Goal: Task Accomplishment & Management: Manage account settings

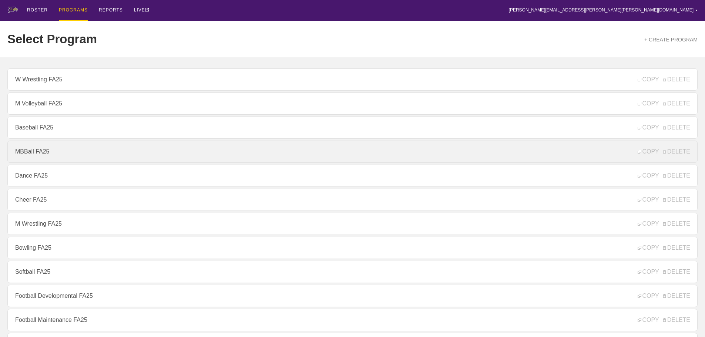
click at [35, 152] on link "MBBall FA25" at bounding box center [352, 152] width 690 height 22
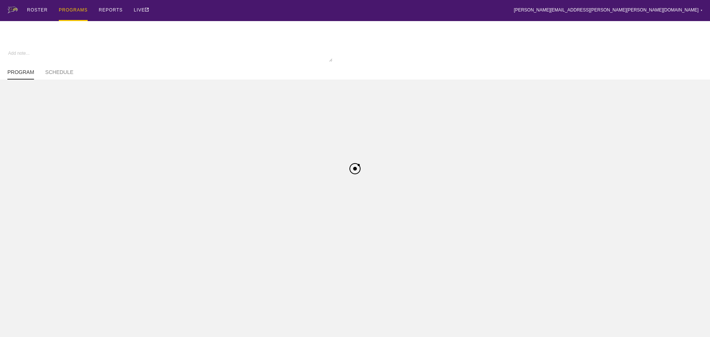
type textarea "x"
type input "MBBall FA25"
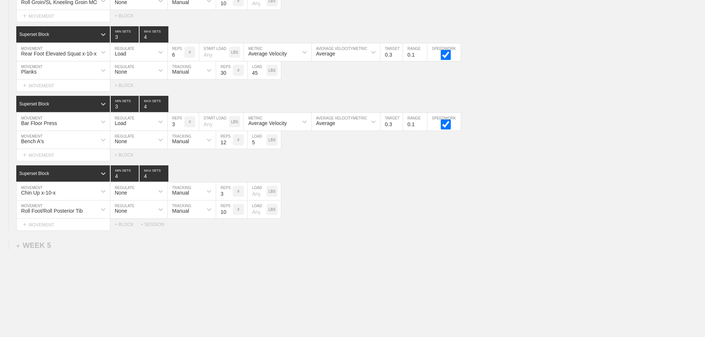
scroll to position [2895, 0]
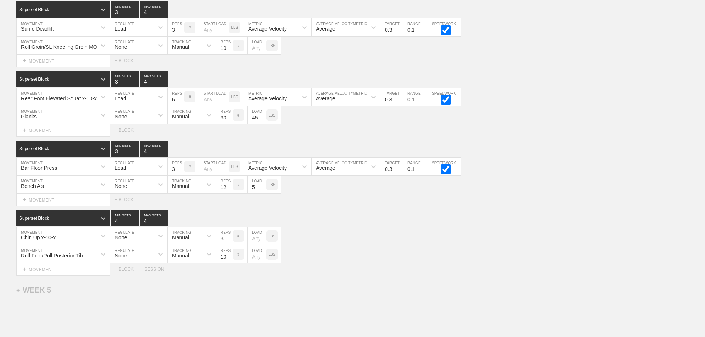
click at [530, 136] on div "Select... MOVEMENT + MOVEMENT + BLOCK" at bounding box center [352, 130] width 705 height 12
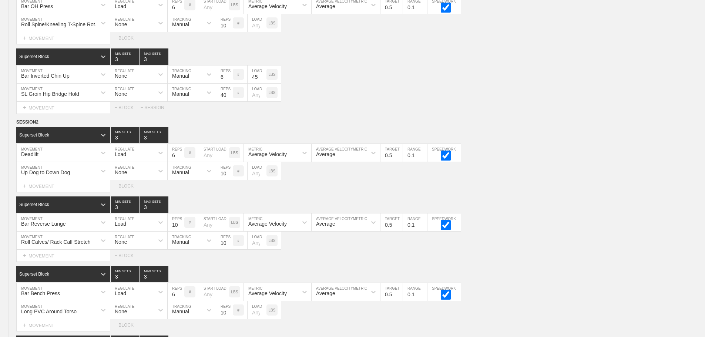
scroll to position [0, 0]
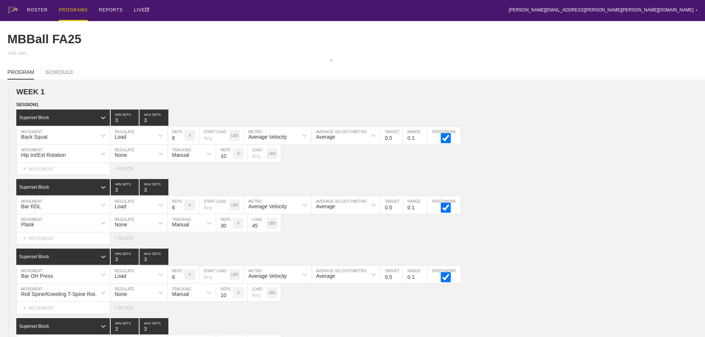
click at [71, 8] on div "PROGRAMS" at bounding box center [73, 10] width 29 height 21
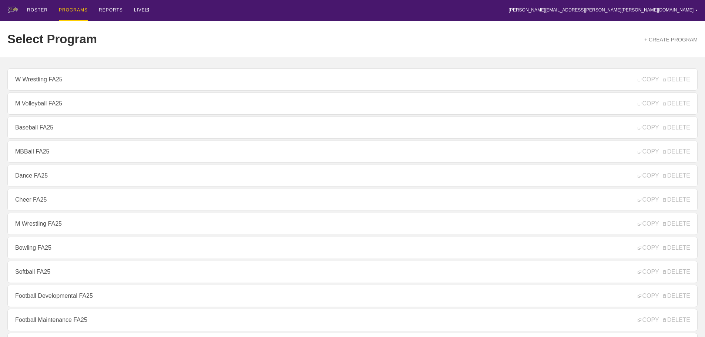
click at [256, 13] on div "ROSTER PROGRAMS REPORTS LIVE [PERSON_NAME][EMAIL_ADDRESS][PERSON_NAME][PERSON_N…" at bounding box center [352, 10] width 690 height 21
click at [164, 10] on div "ROSTER PROGRAMS REPORTS LIVE [PERSON_NAME][EMAIL_ADDRESS][PERSON_NAME][PERSON_N…" at bounding box center [352, 10] width 690 height 21
